Goal: Task Accomplishment & Management: Manage account settings

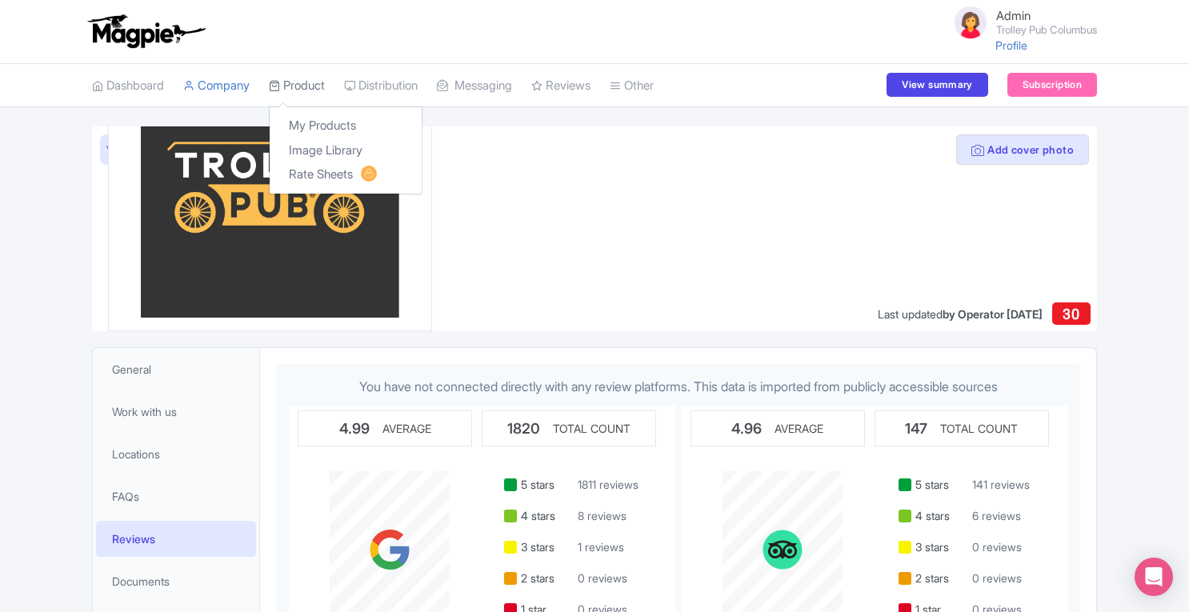
click at [316, 76] on link "Product" at bounding box center [297, 86] width 56 height 44
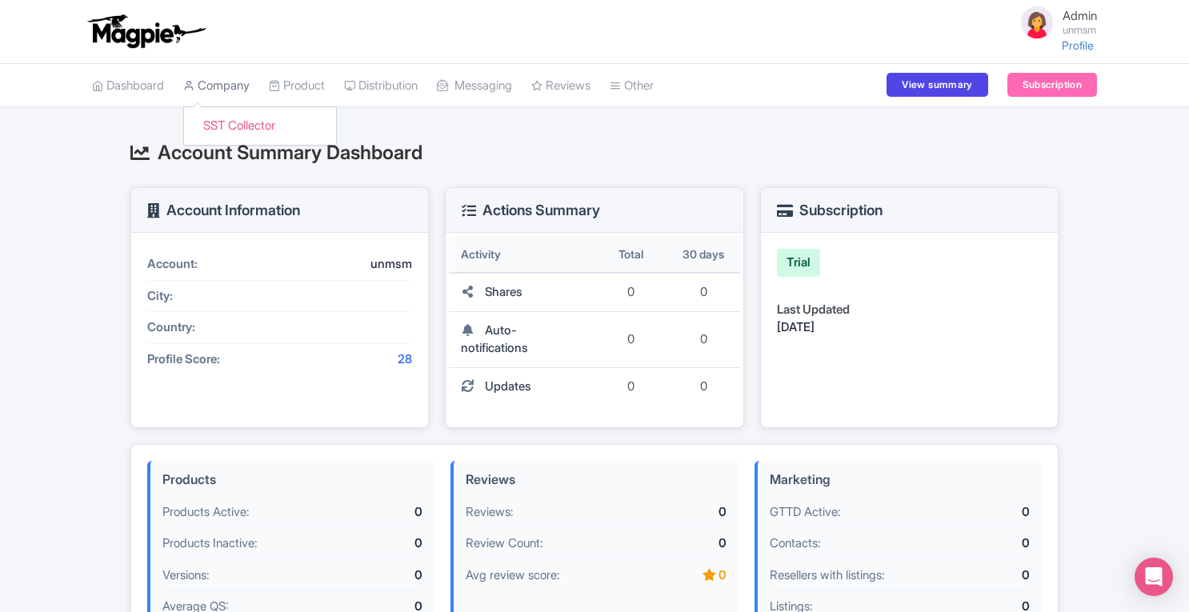
click at [236, 79] on link "Company" at bounding box center [216, 86] width 66 height 44
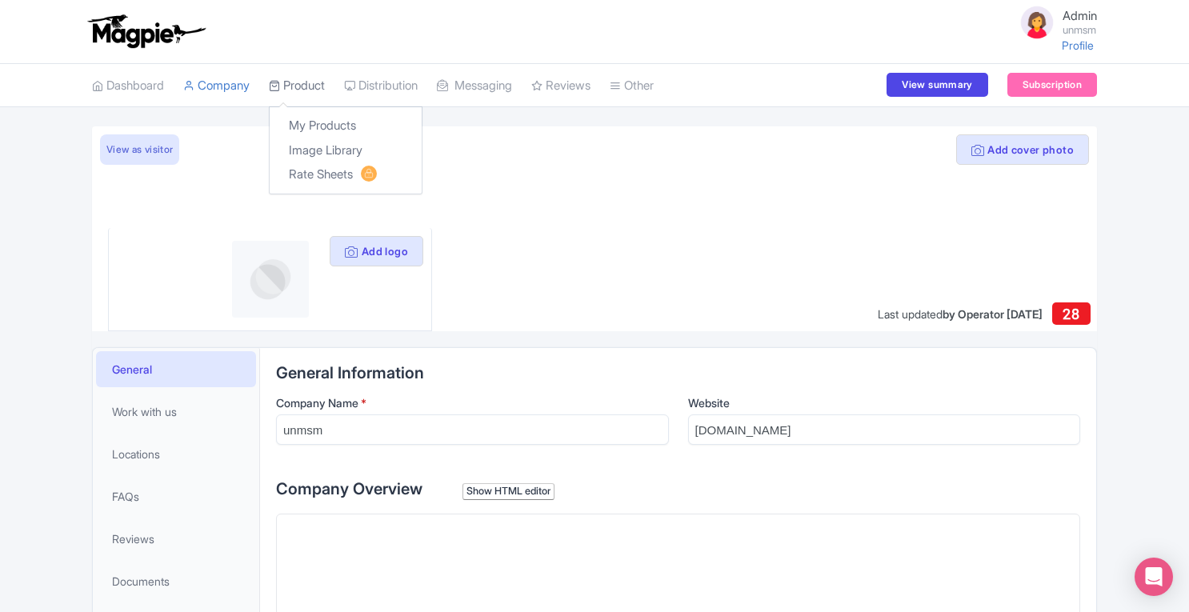
click at [300, 87] on link "Product" at bounding box center [297, 86] width 56 height 44
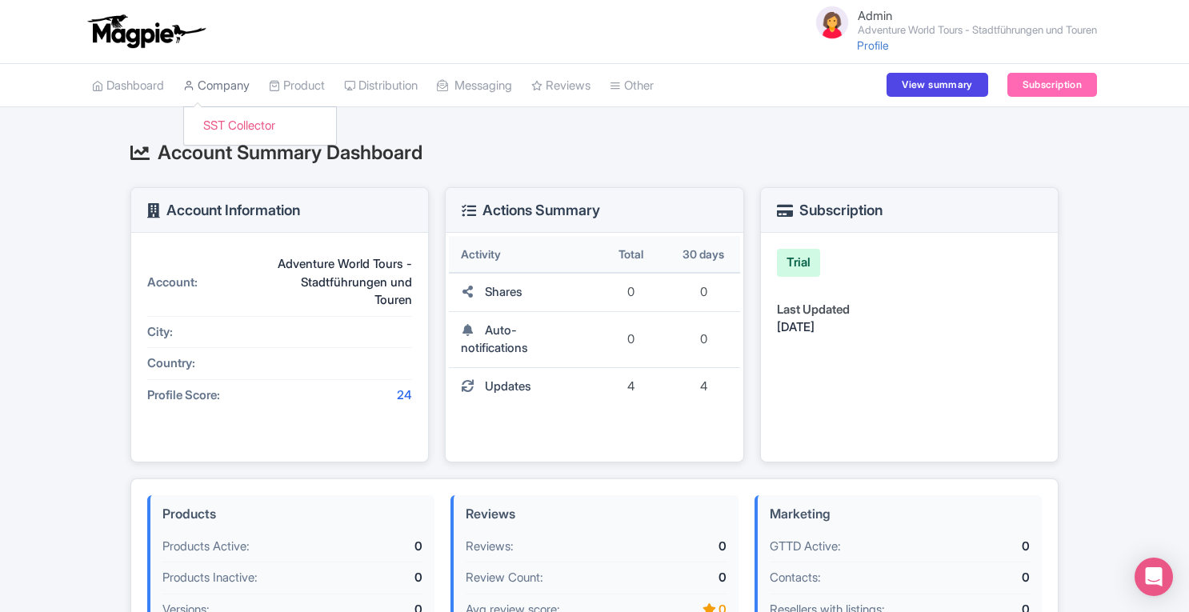
click at [235, 89] on link "Company" at bounding box center [216, 86] width 66 height 44
